Goal: Information Seeking & Learning: Find contact information

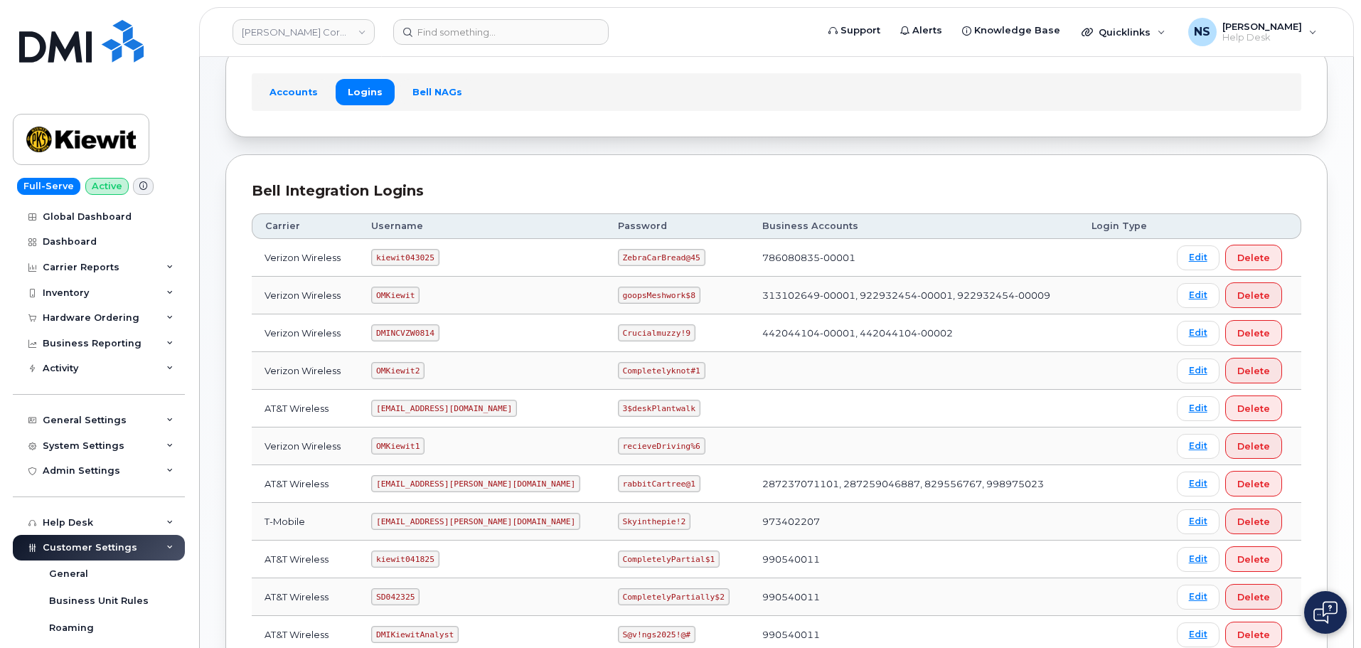
scroll to position [71, 0]
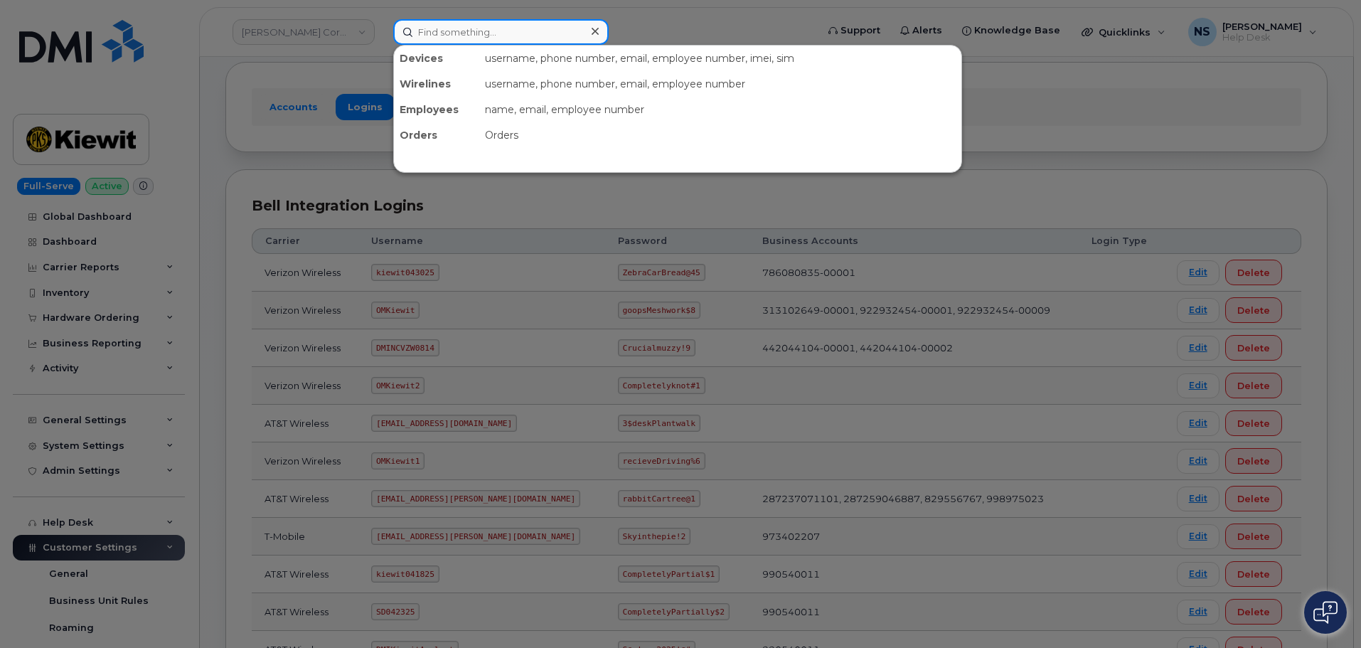
click at [422, 31] on input at bounding box center [501, 32] width 216 height 26
paste input "8649070865"
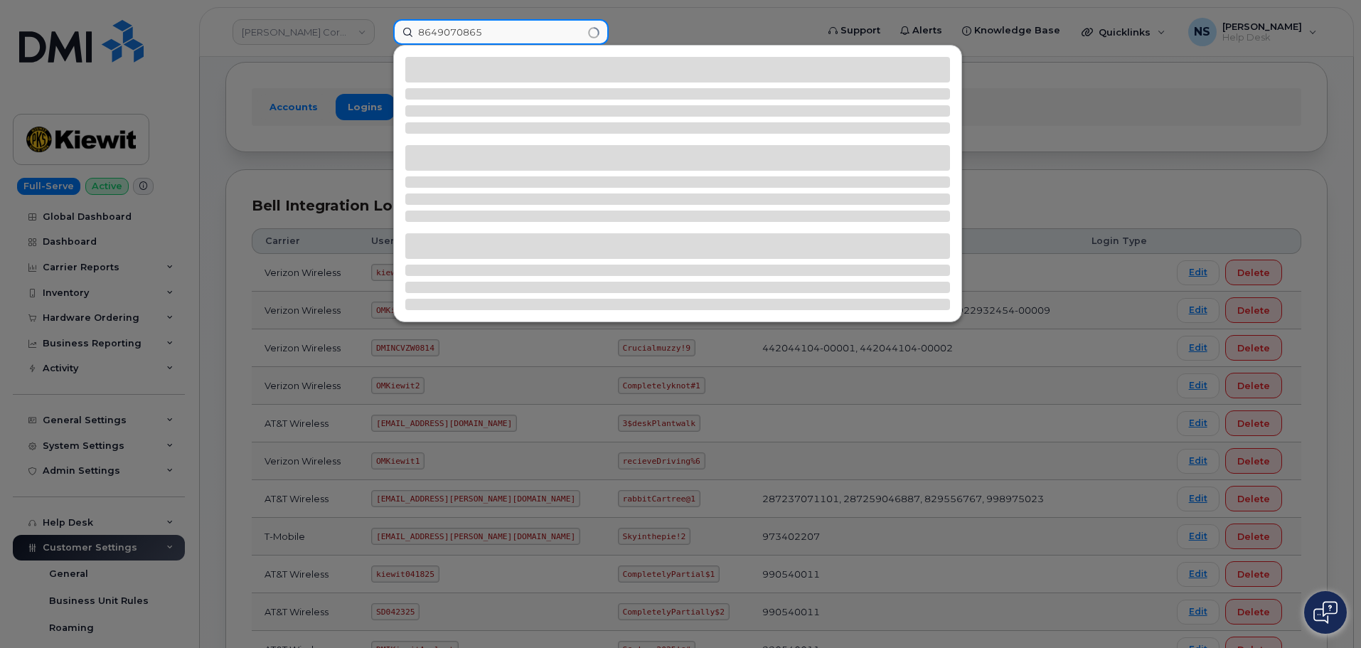
type input "8649070865"
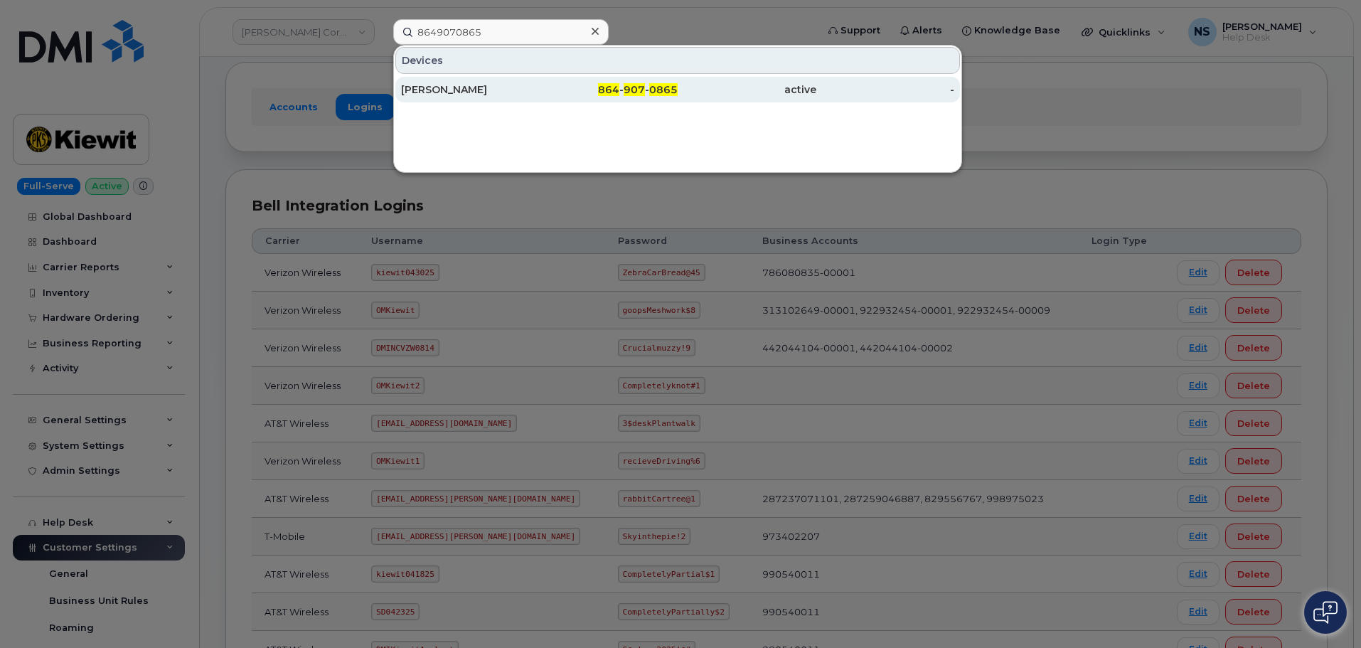
click at [463, 92] on div "Joel Williamson" at bounding box center [470, 90] width 139 height 14
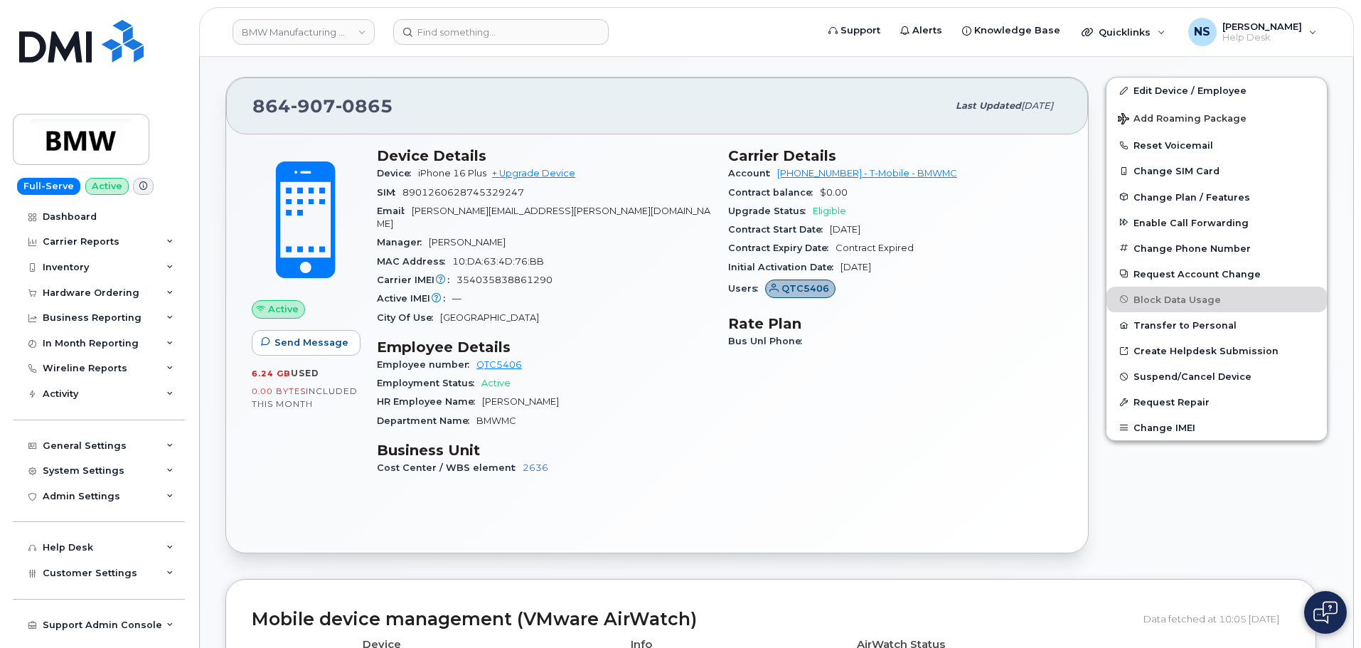
scroll to position [284, 0]
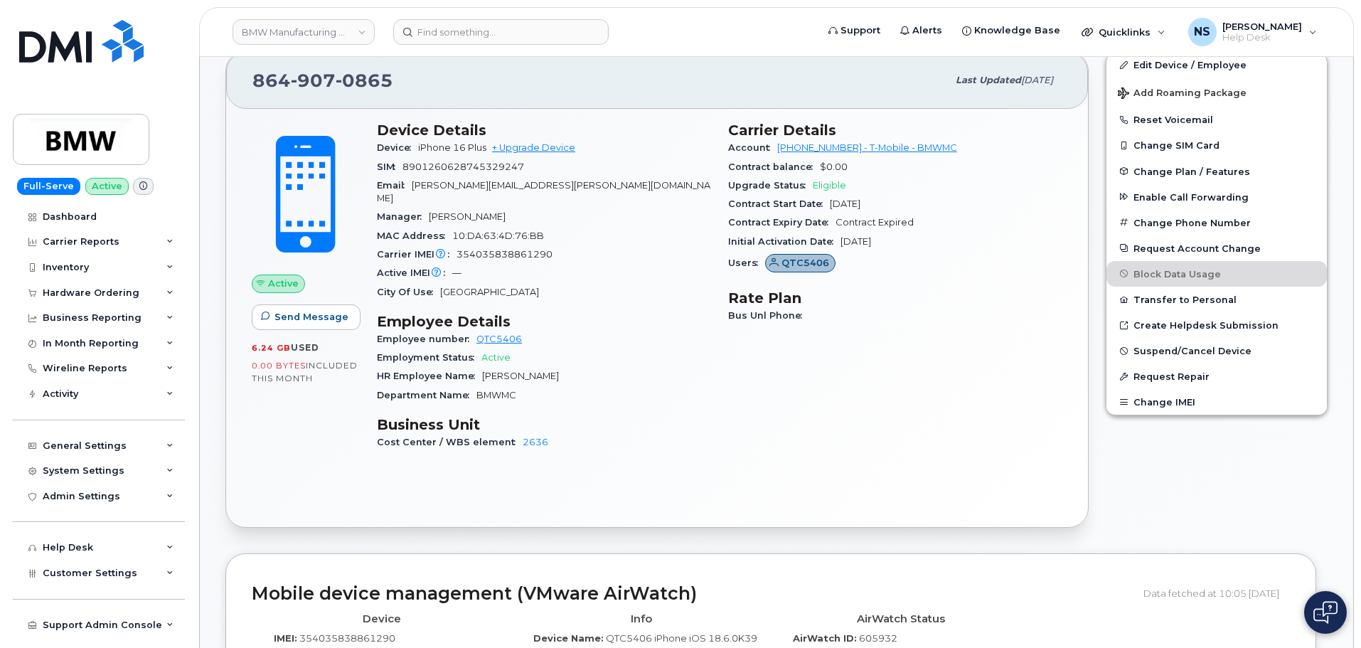
click at [454, 211] on span "Kent Galloway" at bounding box center [467, 216] width 77 height 11
drag, startPoint x: 454, startPoint y: 201, endPoint x: 465, endPoint y: 199, distance: 10.8
click at [454, 211] on span "Kent Galloway" at bounding box center [467, 216] width 77 height 11
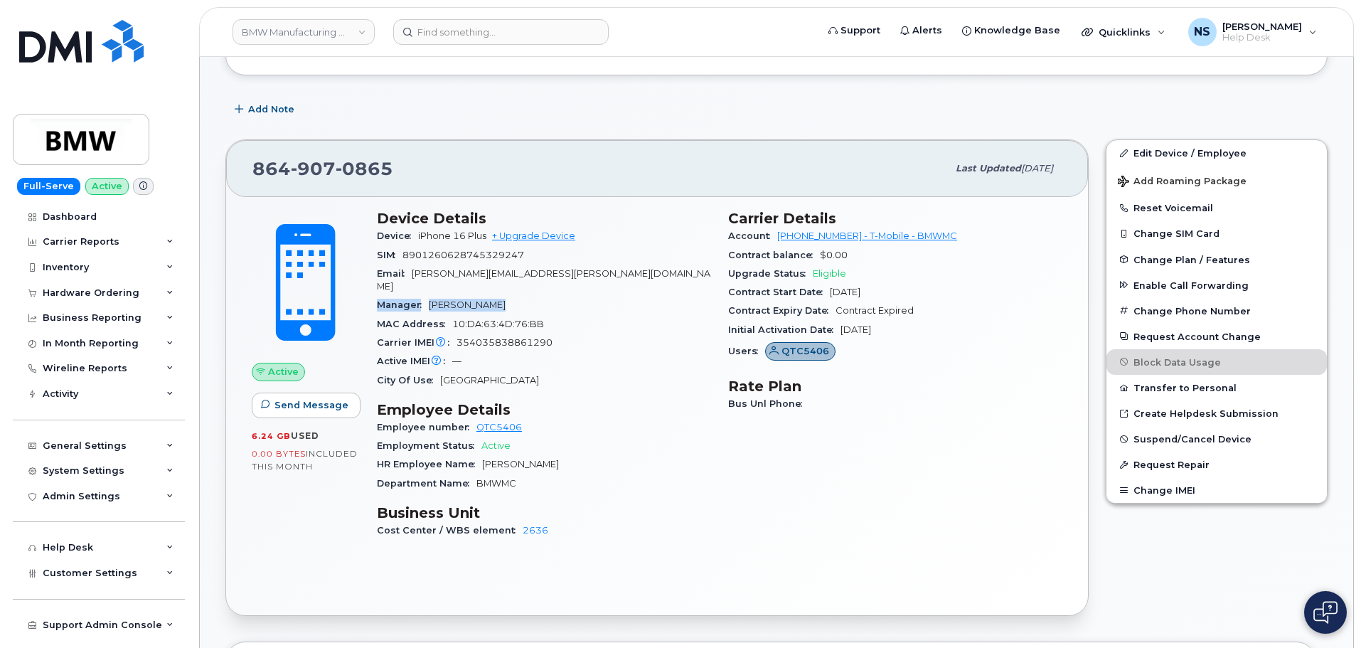
scroll to position [0, 0]
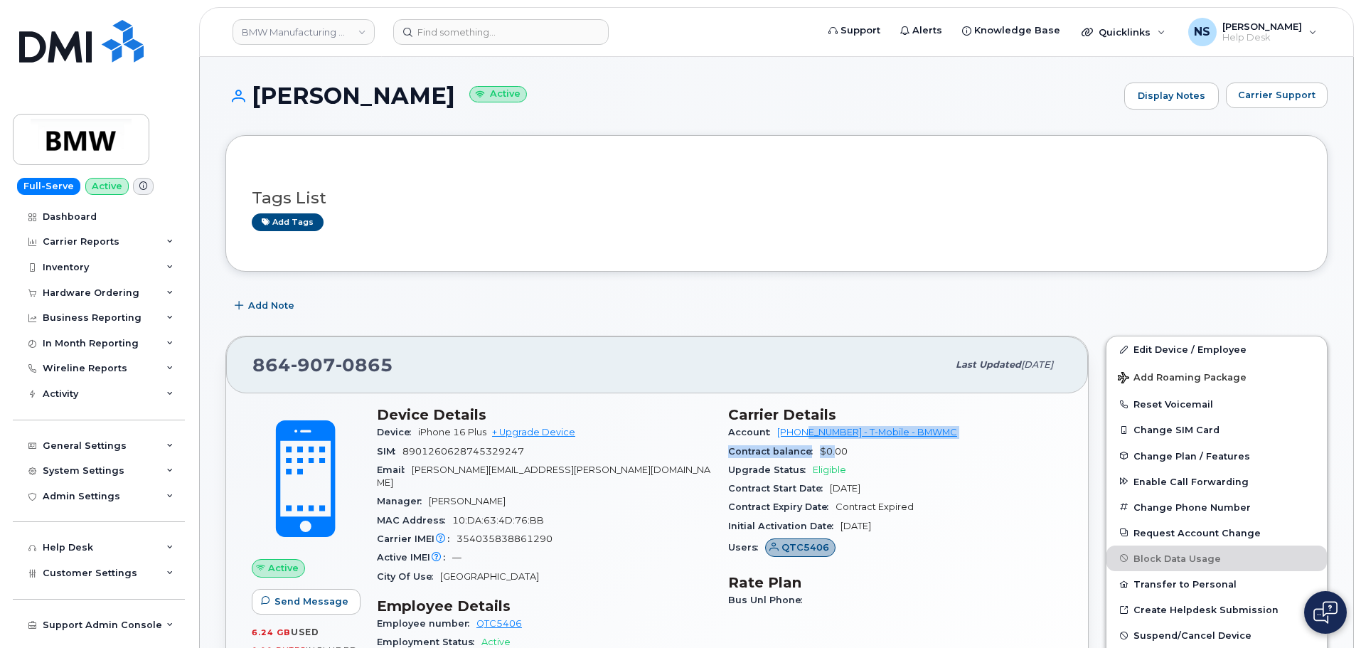
drag, startPoint x: 835, startPoint y: 442, endPoint x: 809, endPoint y: 428, distance: 29.6
click at [809, 428] on section "Carrier Details Account 972523090 - T-Mobile - BMWMC Contract balance $0.00 Upg…" at bounding box center [895, 484] width 334 height 156
drag, startPoint x: 800, startPoint y: 440, endPoint x: 792, endPoint y: 441, distance: 8.6
click at [800, 440] on div "Account 972523090 - T-Mobile - BMWMC" at bounding box center [895, 432] width 334 height 18
drag, startPoint x: 776, startPoint y: 435, endPoint x: 834, endPoint y: 433, distance: 58.3
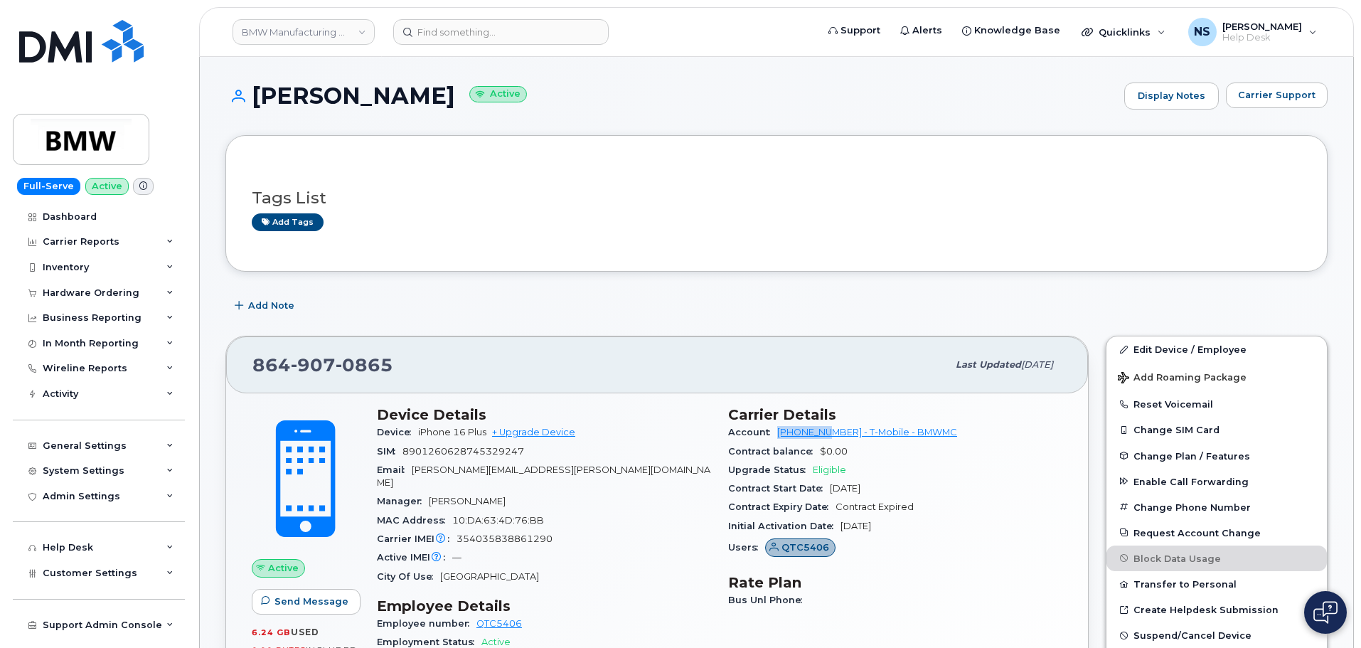
click at [834, 433] on div "Account 972523090 - T-Mobile - BMWMC" at bounding box center [895, 432] width 334 height 18
copy link "972523090"
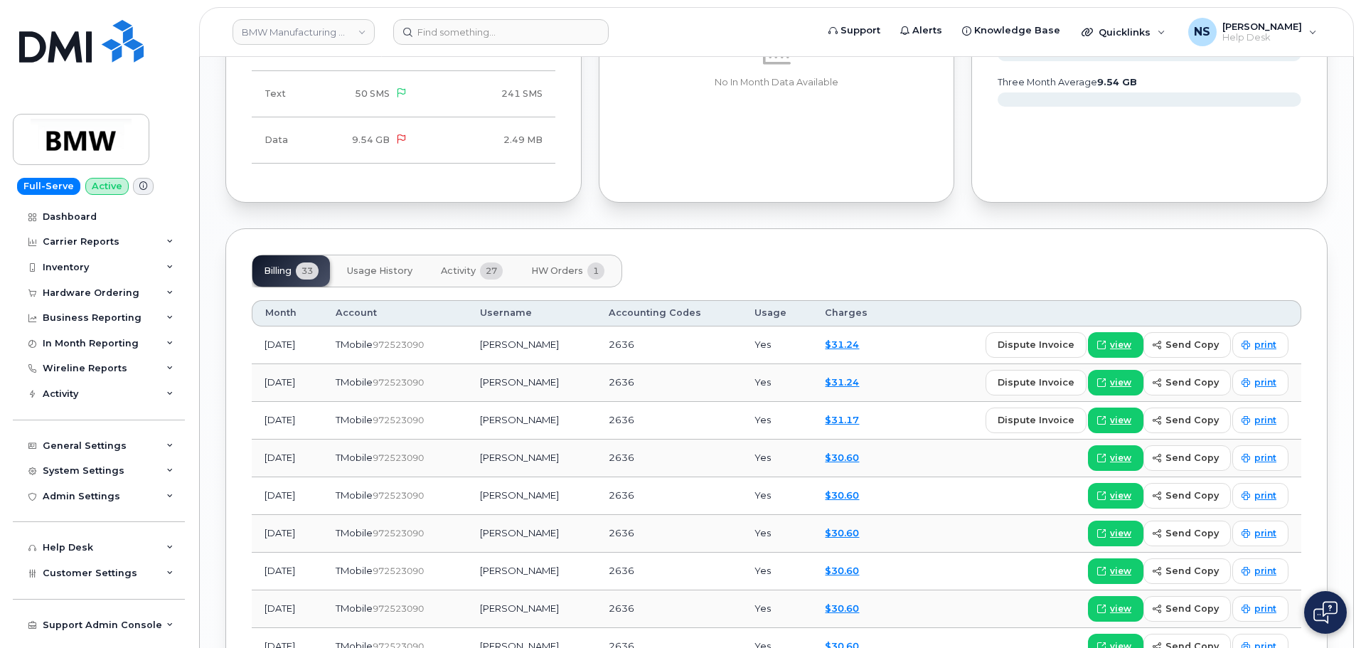
scroll to position [1565, 0]
click at [492, 264] on span "27" at bounding box center [491, 272] width 23 height 17
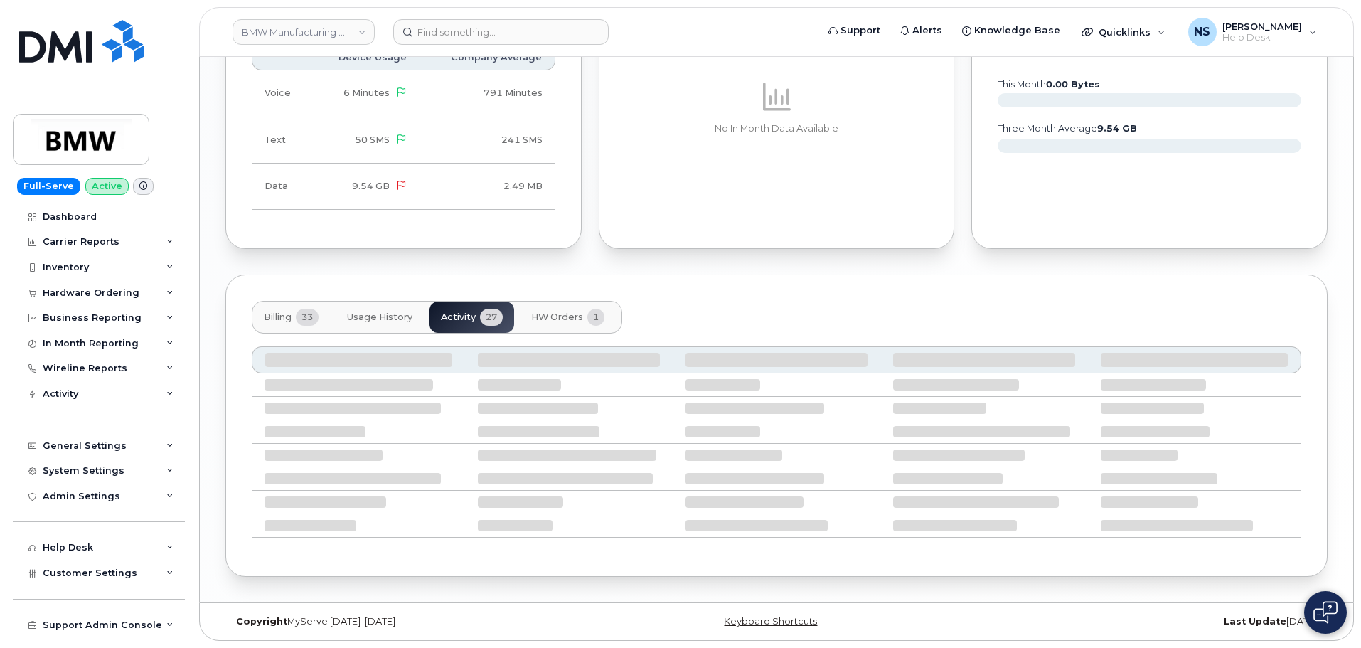
scroll to position [1454, 0]
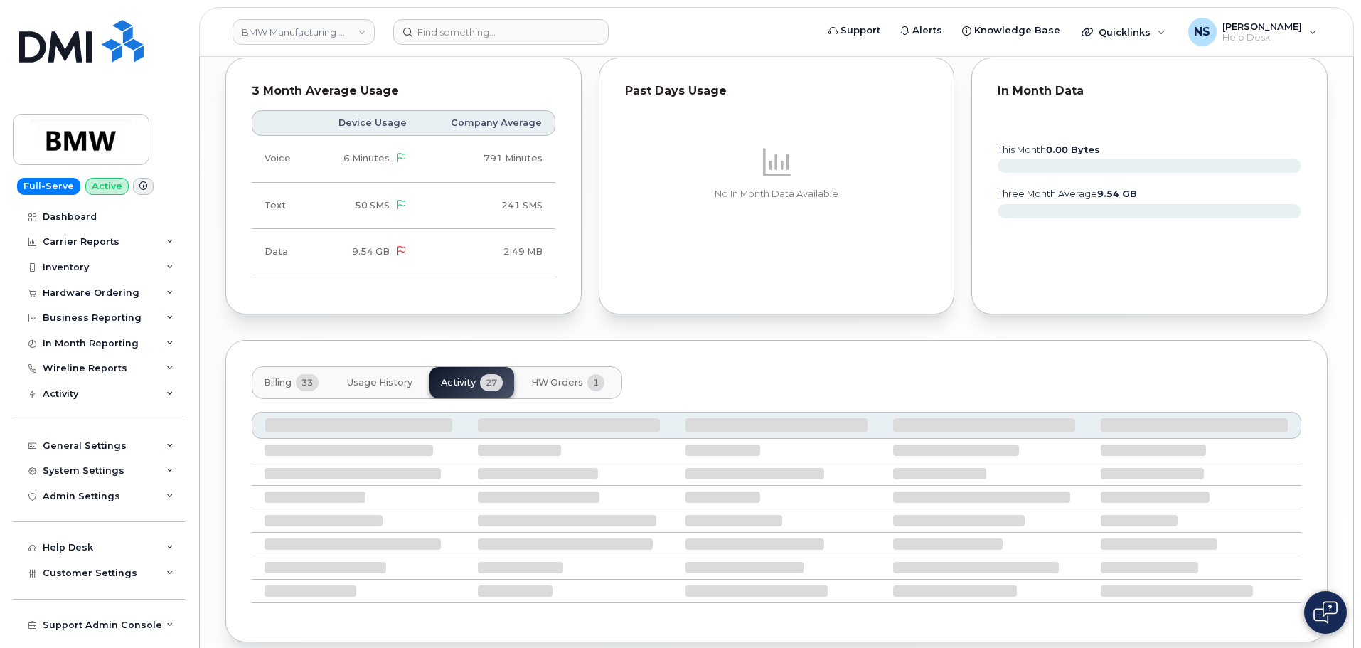
click at [566, 377] on span "HW Orders" at bounding box center [557, 382] width 52 height 11
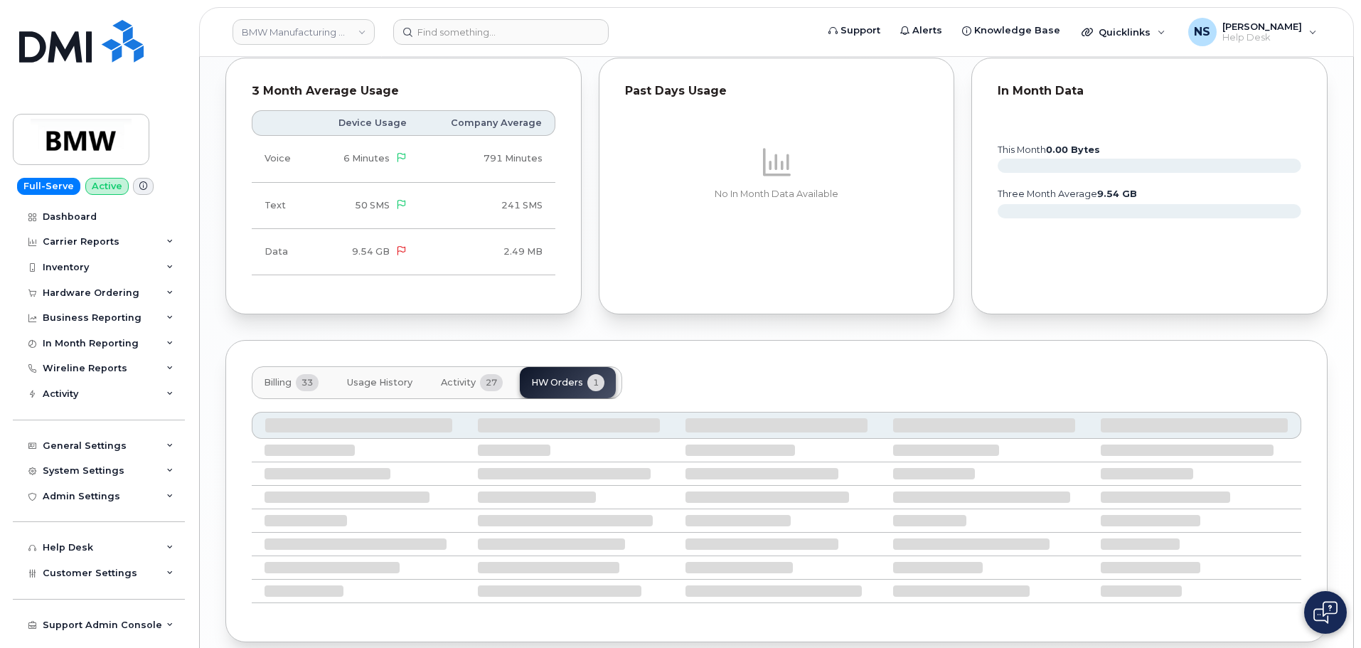
click at [298, 367] on button "Billing 33" at bounding box center [291, 382] width 78 height 31
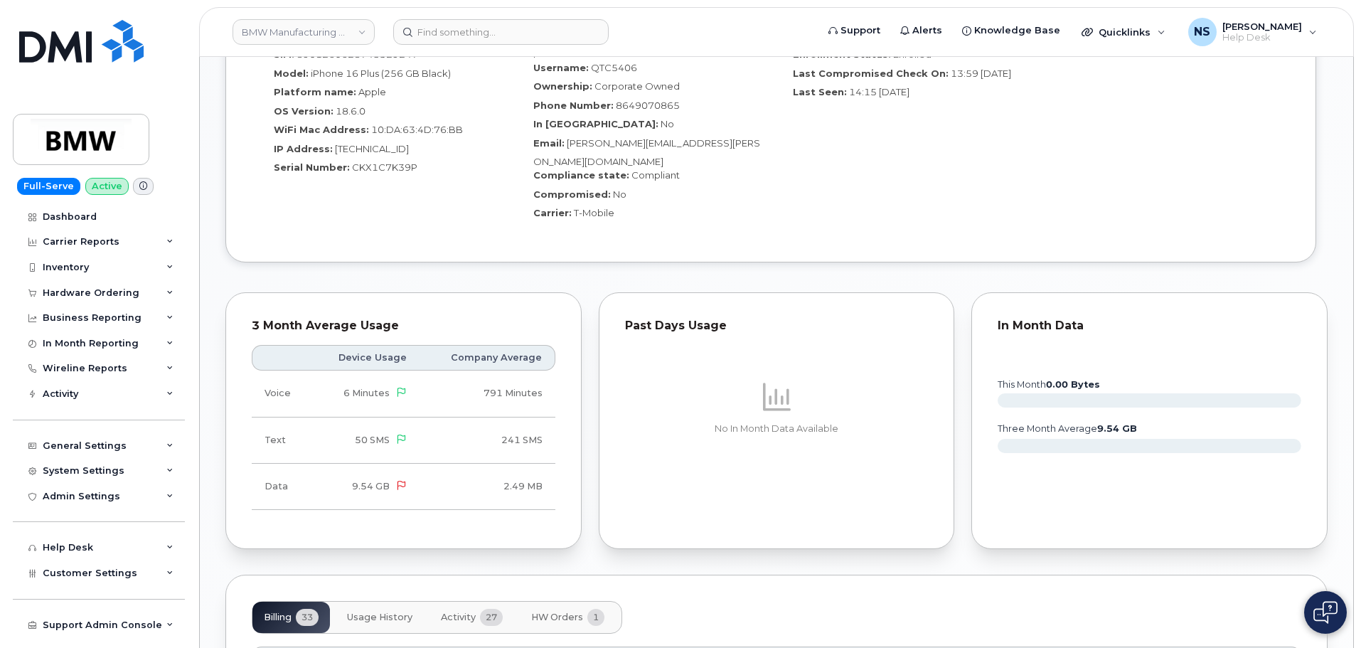
scroll to position [1130, 0]
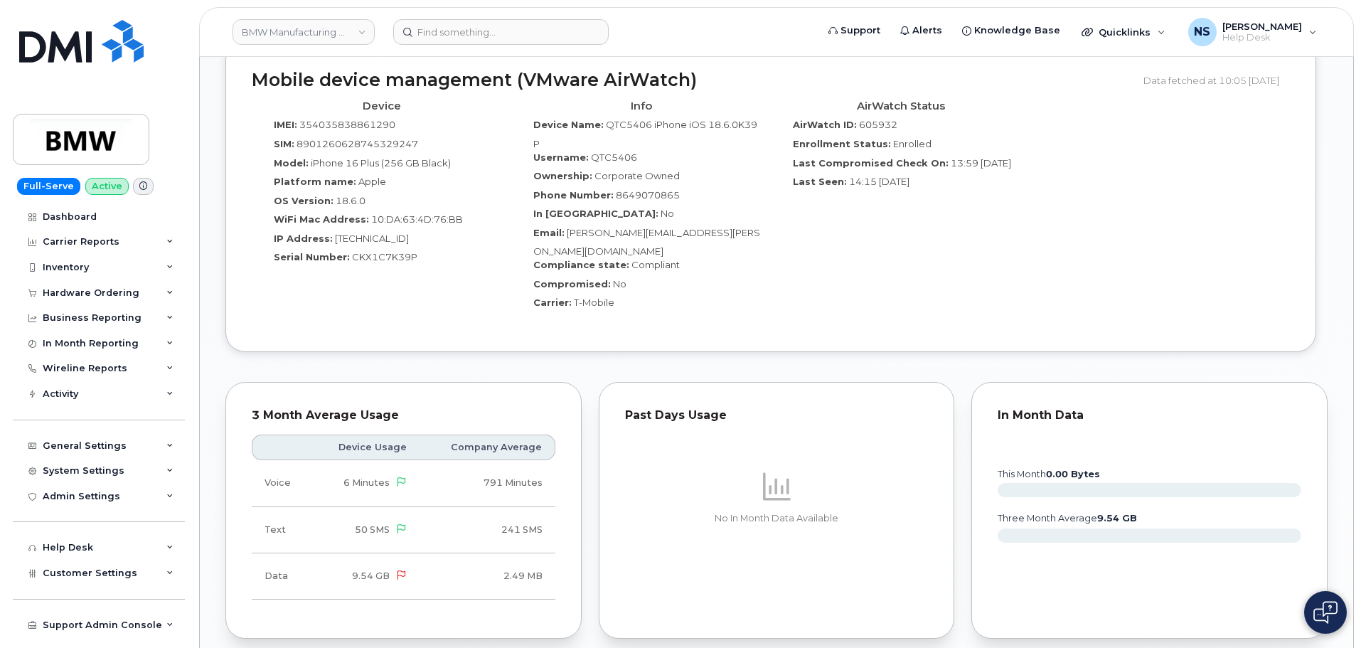
click at [713, 289] on div "Mobile device management (VMware AirWatch) Data fetched at 10:05 13/08/2025 Dev…" at bounding box center [776, 207] width 1102 height 333
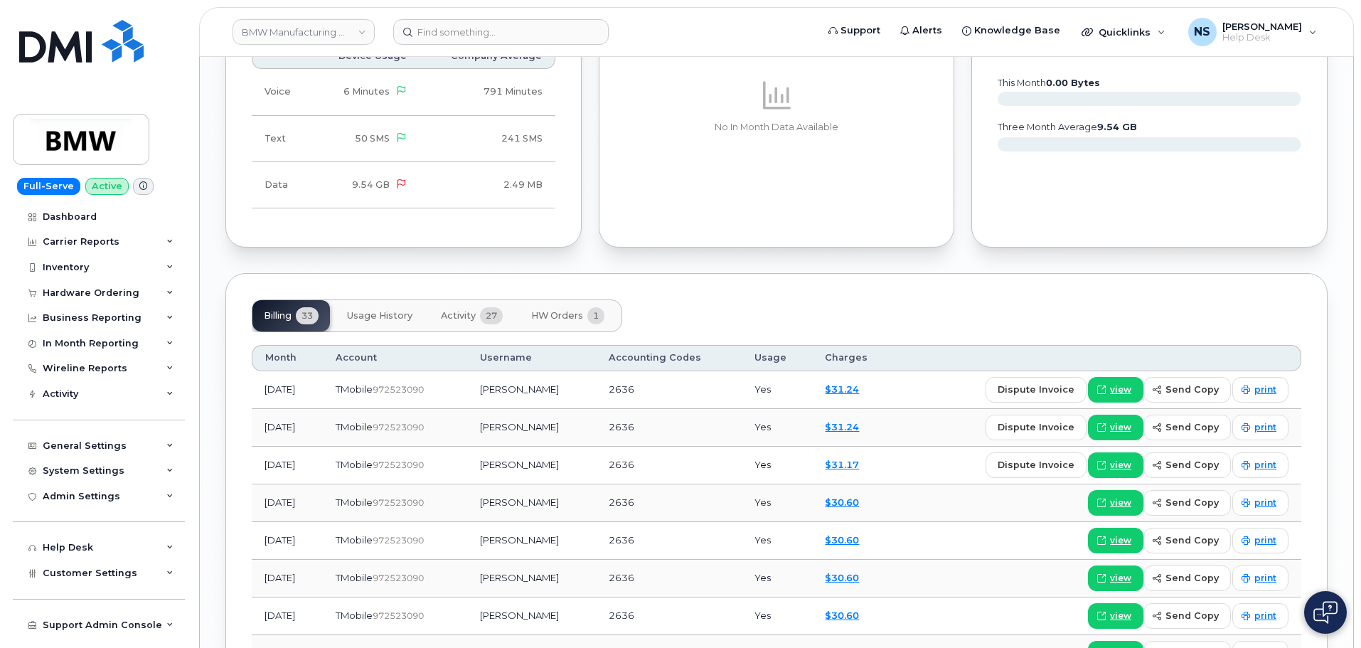
click at [806, 299] on div "Billing 33 Usage History Activity 27 HW Orders 1" at bounding box center [777, 315] width 1050 height 33
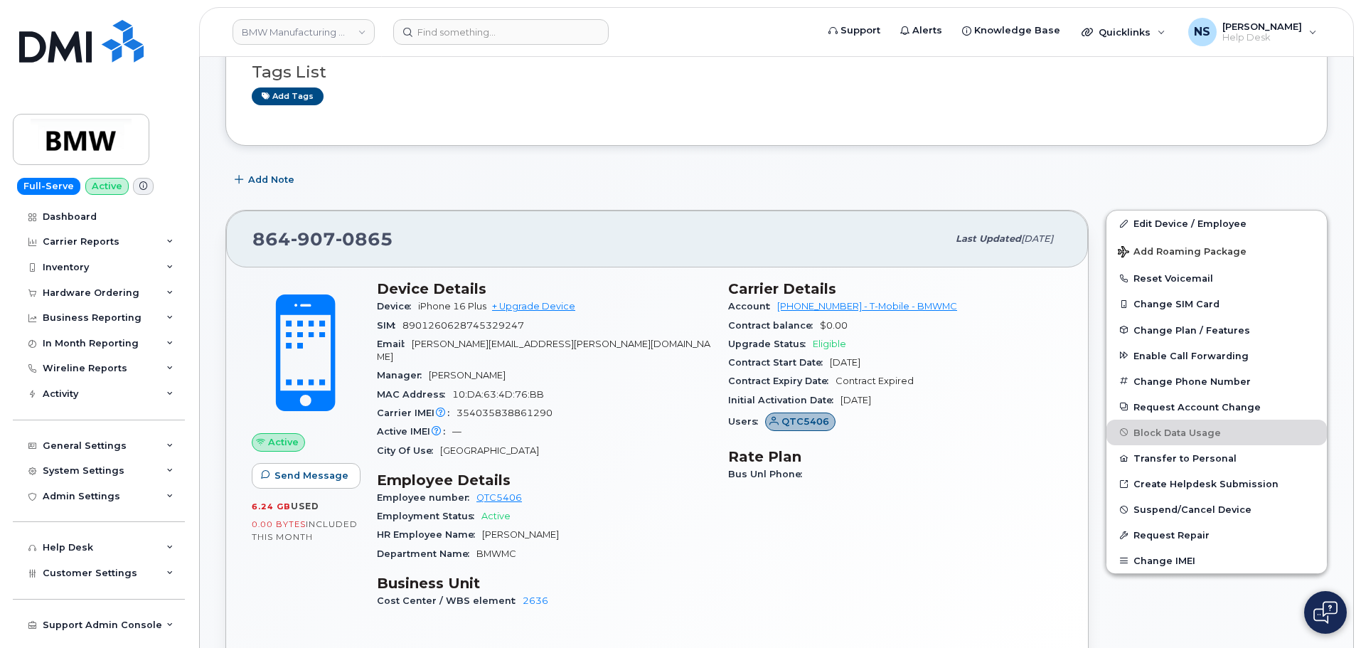
scroll to position [0, 0]
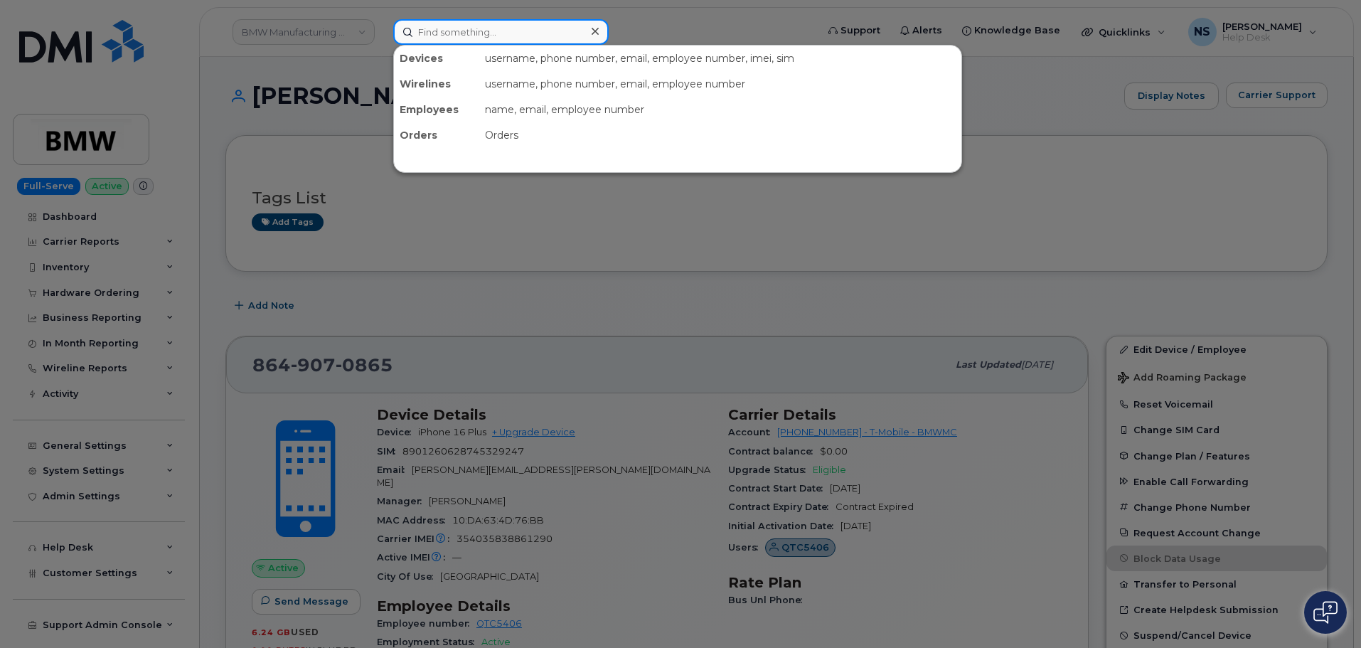
click at [450, 29] on input at bounding box center [501, 32] width 216 height 26
paste input "229-344-9581"
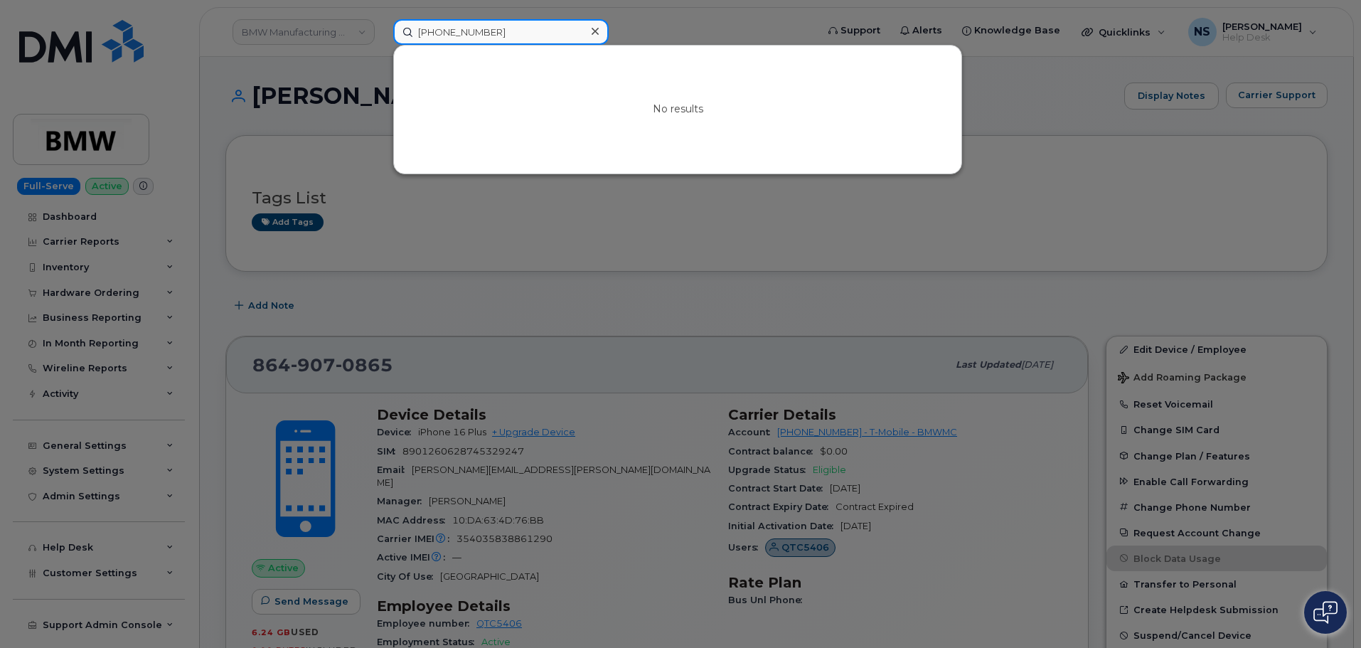
drag, startPoint x: 531, startPoint y: 39, endPoint x: 528, endPoint y: 33, distance: 7.3
click at [527, 37] on input "229-344-9581" at bounding box center [501, 32] width 216 height 26
type input "229-344-9581"
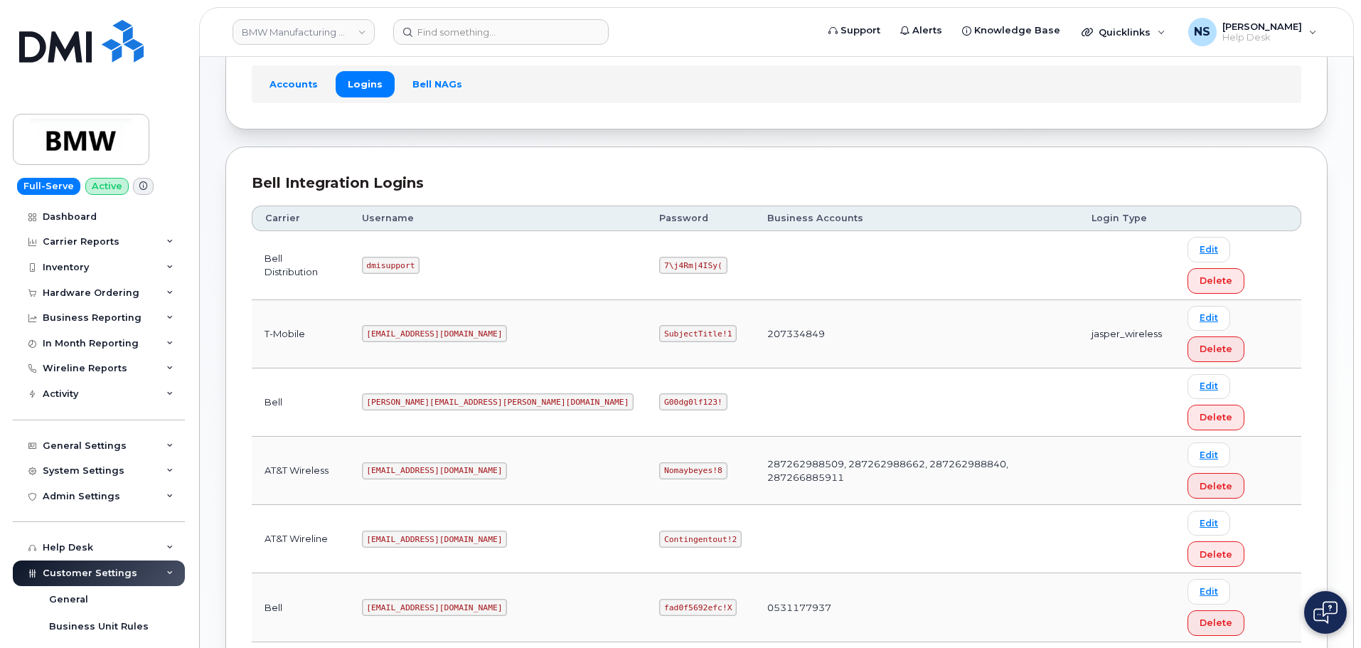
scroll to position [100, 0]
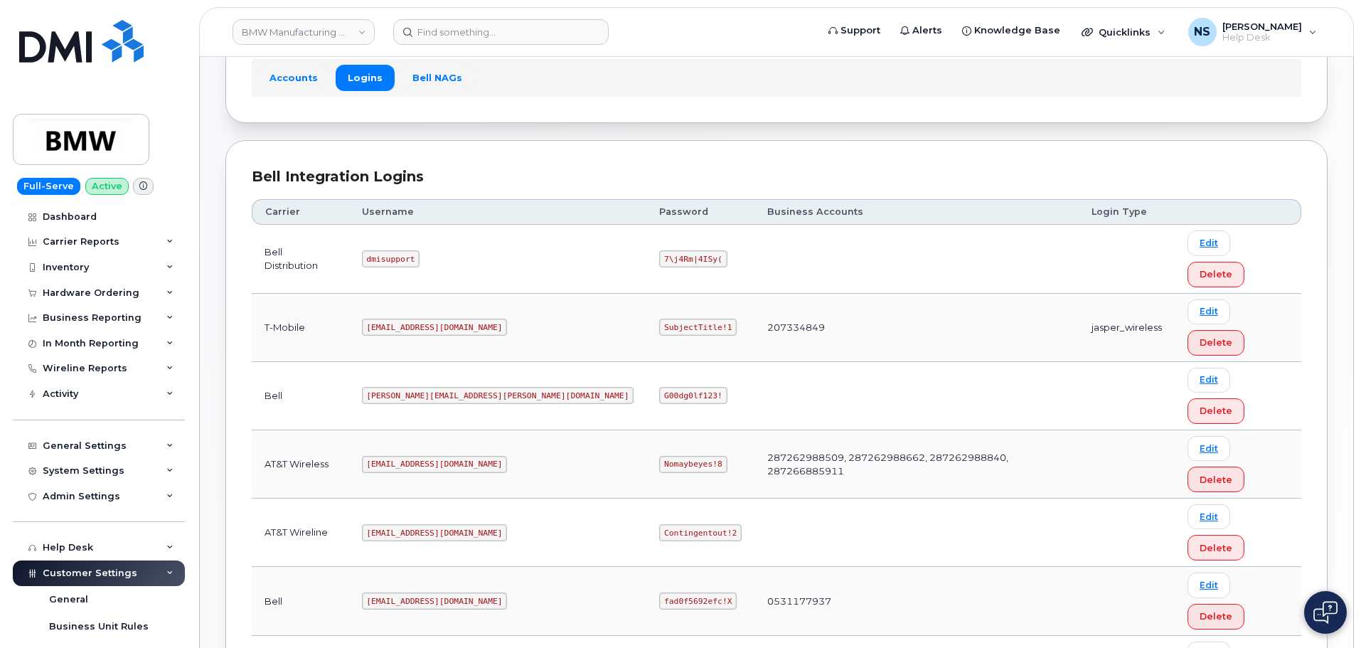
click at [429, 319] on code "[EMAIL_ADDRESS][DOMAIN_NAME]" at bounding box center [435, 327] width 146 height 17
click at [428, 319] on code "[EMAIL_ADDRESS][DOMAIN_NAME]" at bounding box center [435, 327] width 146 height 17
click at [432, 387] on code "[PERSON_NAME][EMAIL_ADDRESS][PERSON_NAME][DOMAIN_NAME]" at bounding box center [498, 395] width 272 height 17
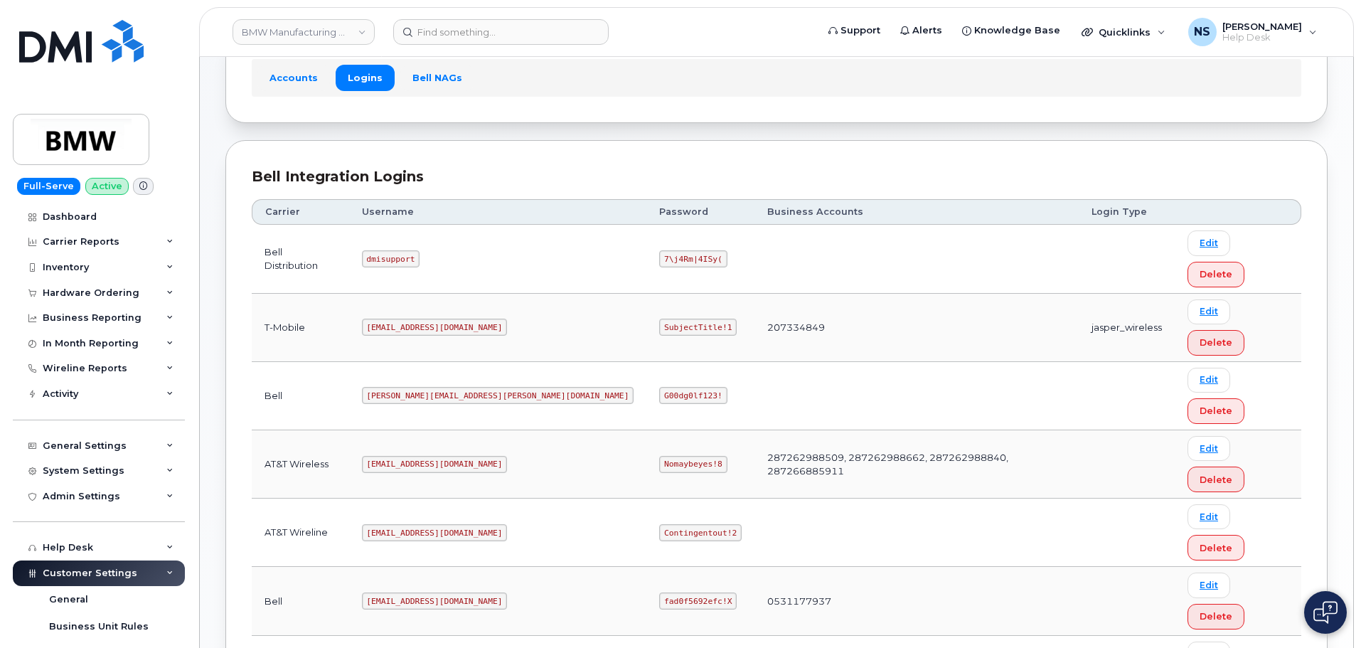
copy code "[EMAIL_ADDRESS][DOMAIN_NAME]"
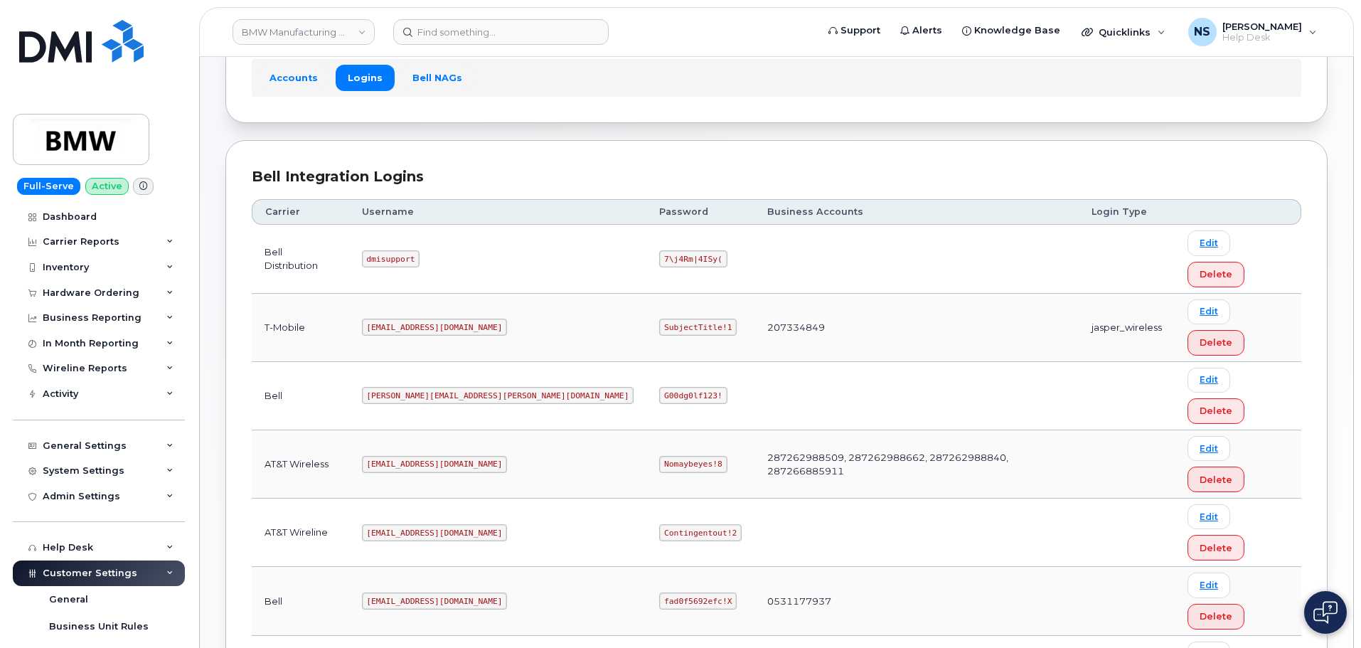
copy code "SubjectTitle!1"
copy code "[EMAIL_ADDRESS][DOMAIN_NAME]"
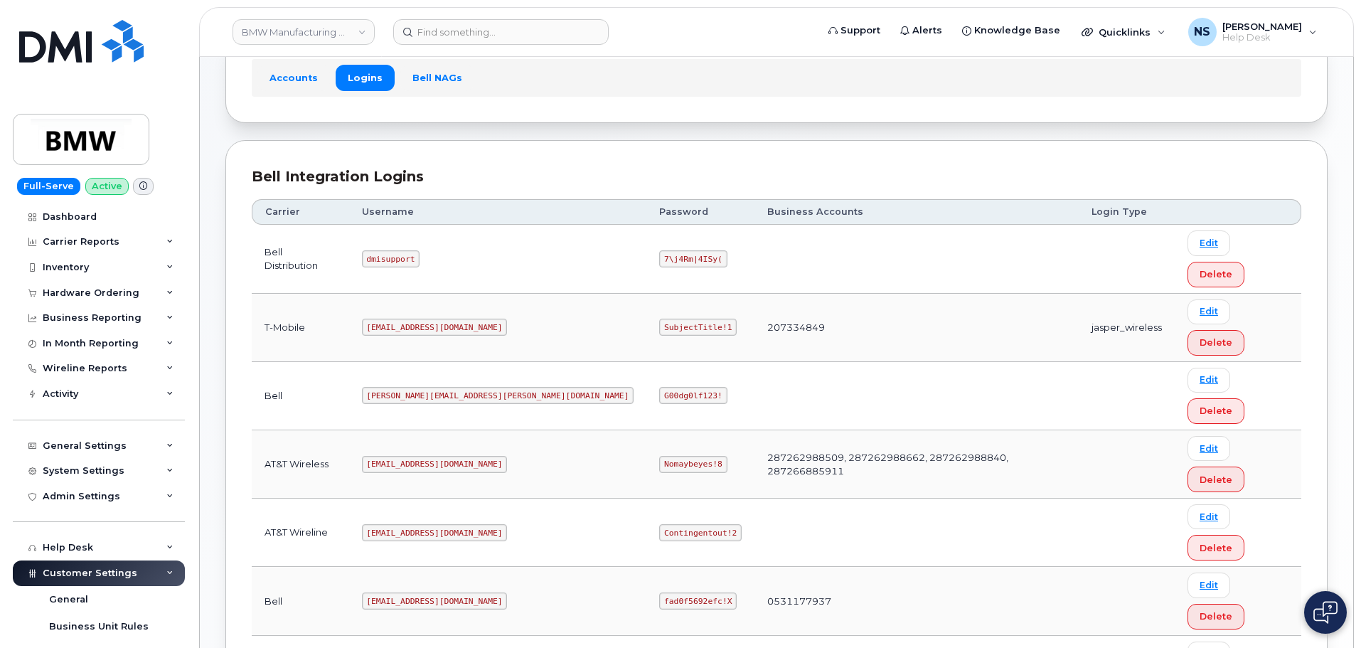
copy code "SubjectTitle!1"
